Goal: Task Accomplishment & Management: Use online tool/utility

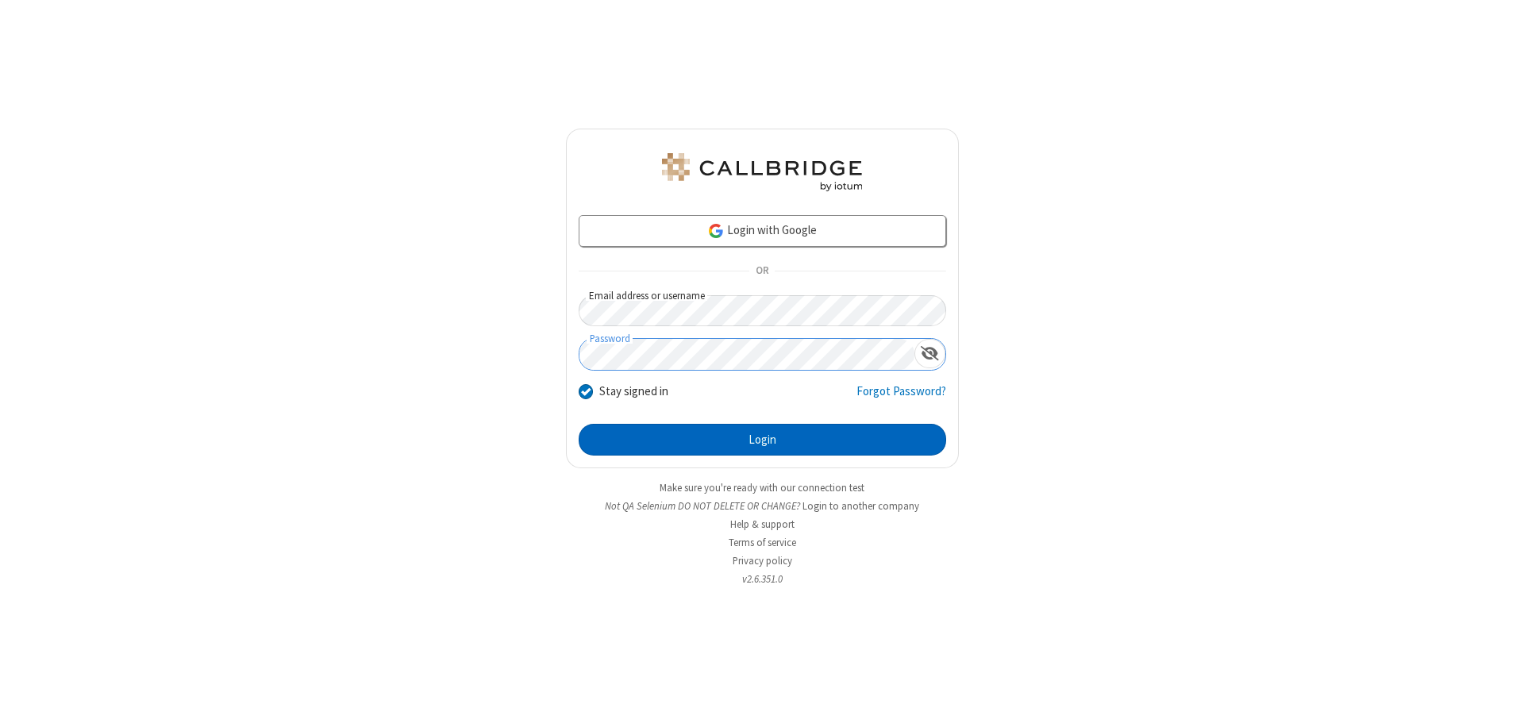
click at [762, 440] on button "Login" at bounding box center [763, 440] width 368 height 32
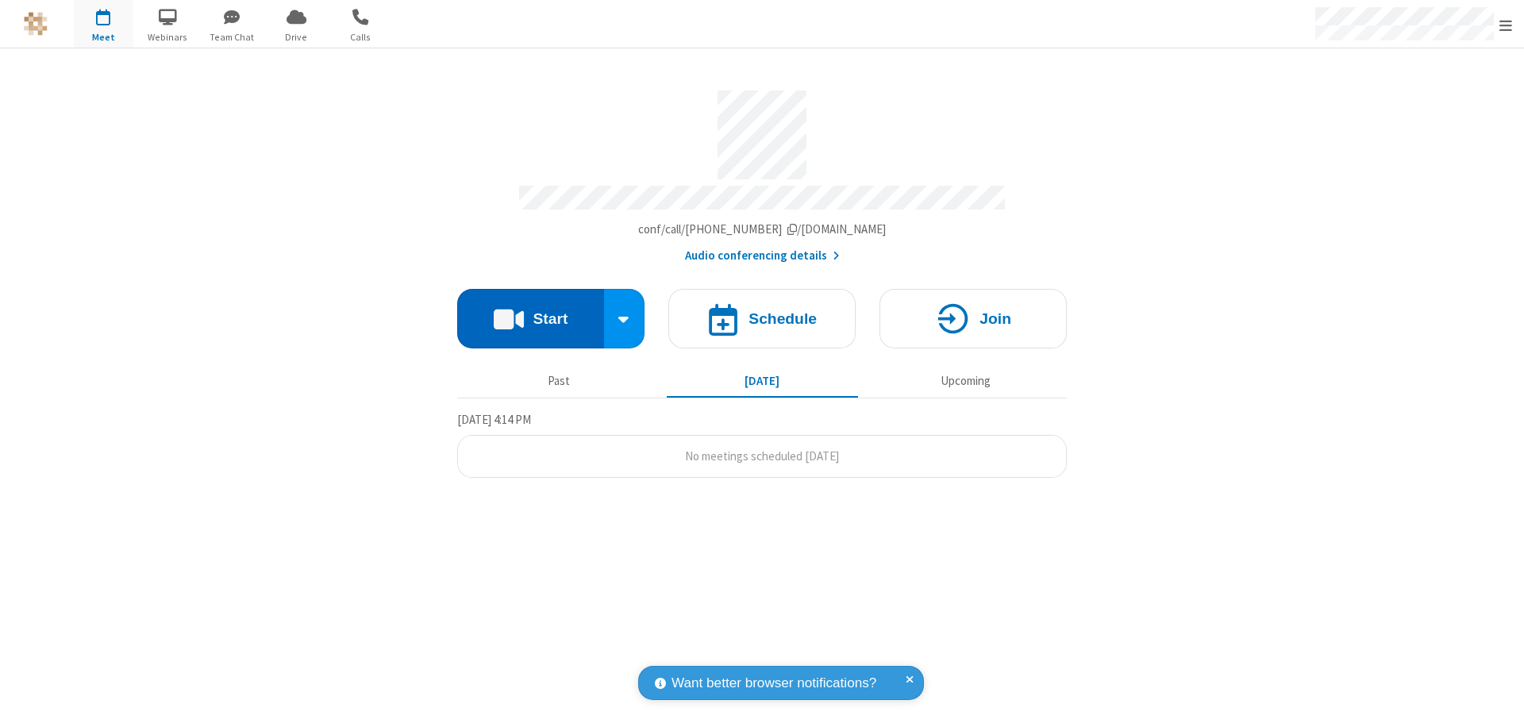
click at [530, 311] on button "Start" at bounding box center [530, 319] width 147 height 60
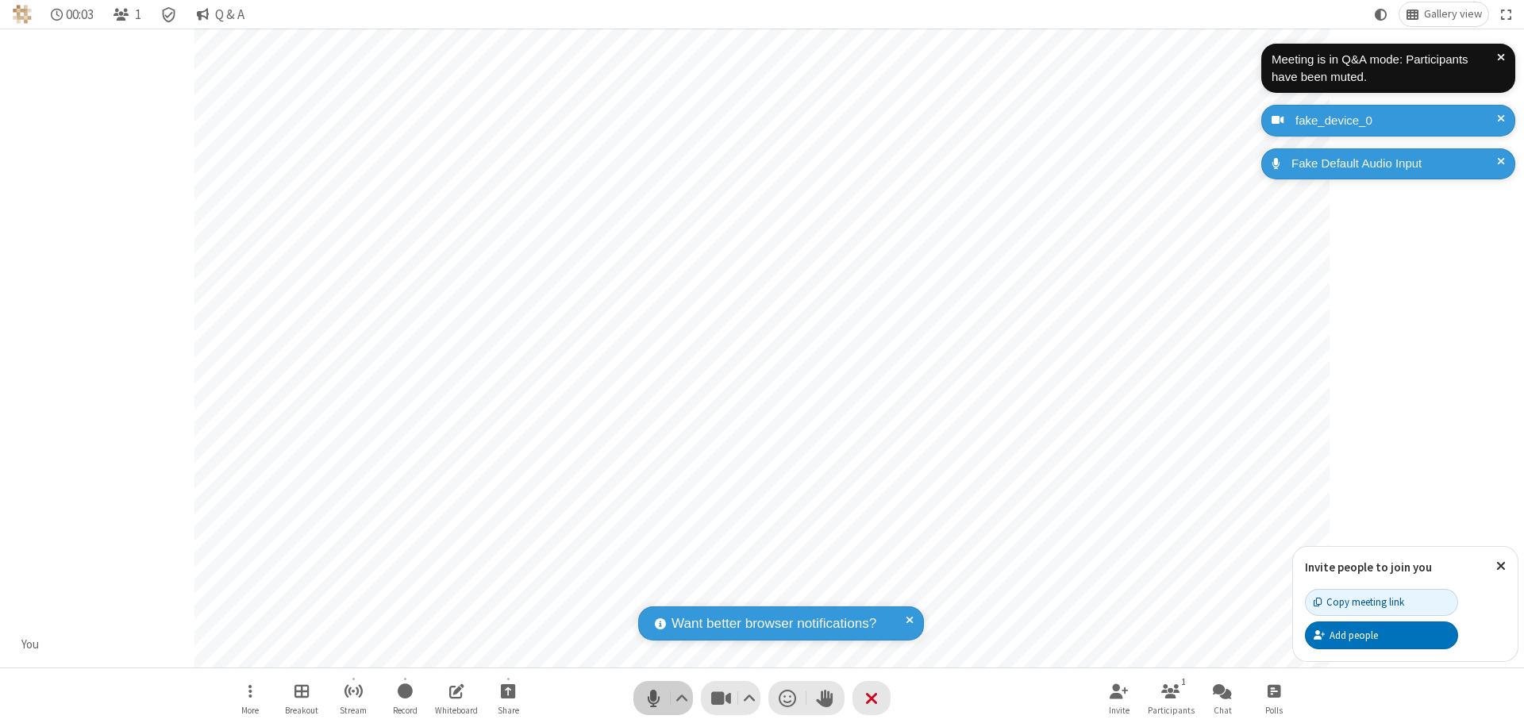
click at [653, 698] on span "Mute (⌘+Shift+A)" at bounding box center [653, 698] width 24 height 23
click at [653, 698] on span "Unmute (⌘+Shift+A)" at bounding box center [653, 698] width 24 height 23
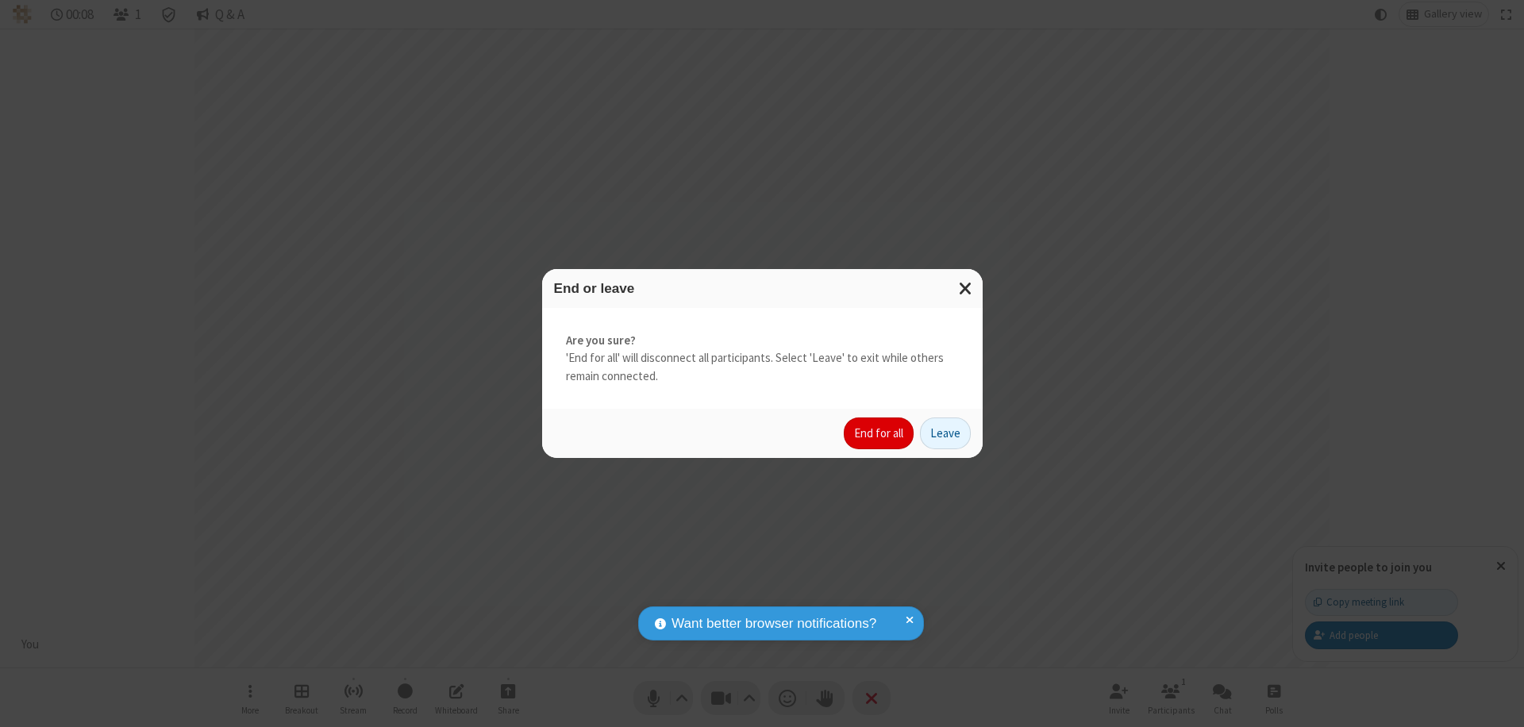
click at [880, 433] on button "End for all" at bounding box center [879, 434] width 70 height 32
